Goal: Use online tool/utility

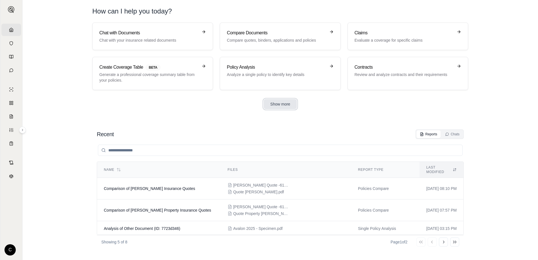
click at [278, 100] on button "Show more" at bounding box center [280, 104] width 33 height 10
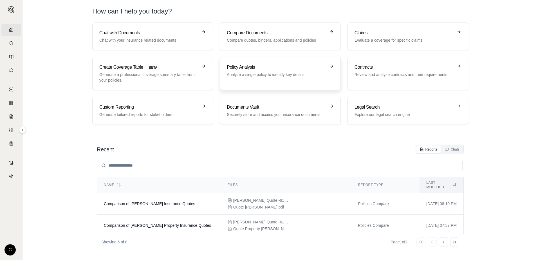
click at [288, 79] on div "Policy Analysis Analyze a single policy to identify key details" at bounding box center [280, 73] width 107 height 19
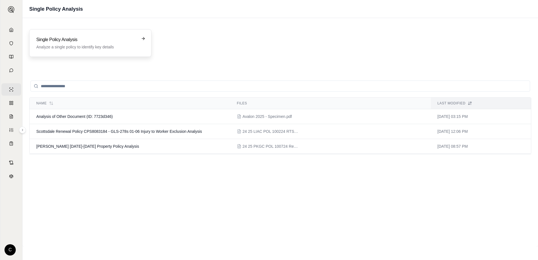
click at [138, 42] on div "Single Policy Analysis Analyze a single policy to identify key details" at bounding box center [90, 43] width 108 height 14
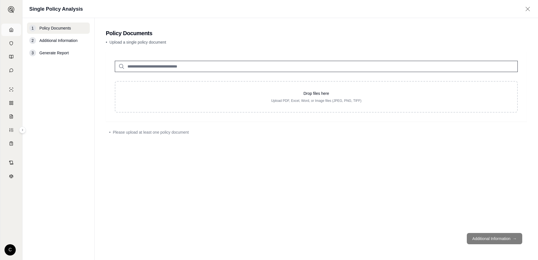
click at [8, 32] on link "Home" at bounding box center [11, 30] width 20 height 12
